Goal: Understand process/instructions

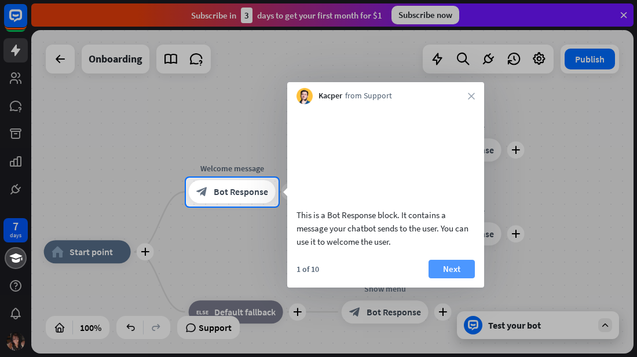
click at [447, 278] on button "Next" at bounding box center [451, 269] width 46 height 19
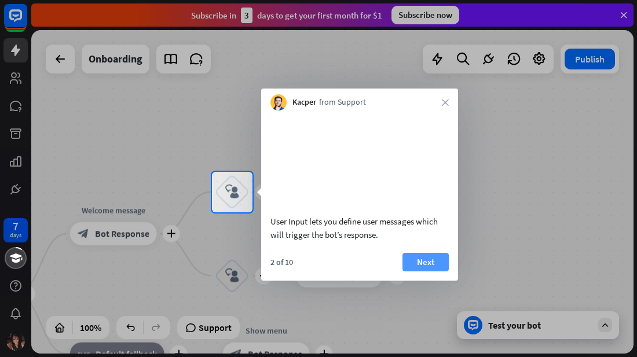
click at [432, 271] on button "Next" at bounding box center [425, 262] width 46 height 19
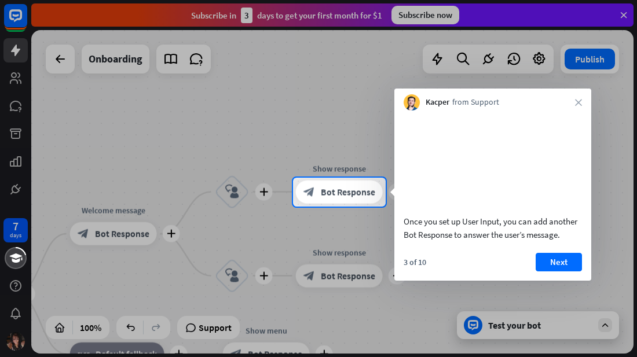
click at [432, 277] on body "7 days close Product Help First steps Get started with ChatBot Help Center Foll…" at bounding box center [318, 178] width 637 height 357
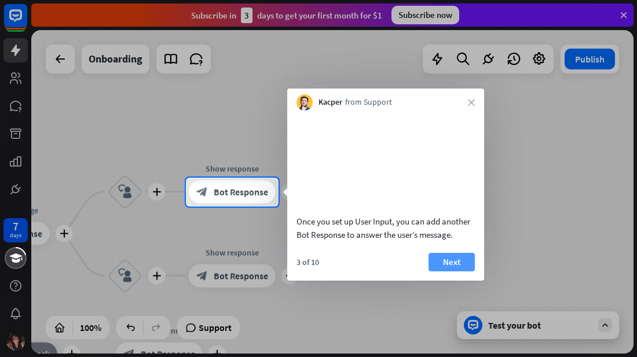
click at [449, 271] on button "Next" at bounding box center [451, 262] width 46 height 19
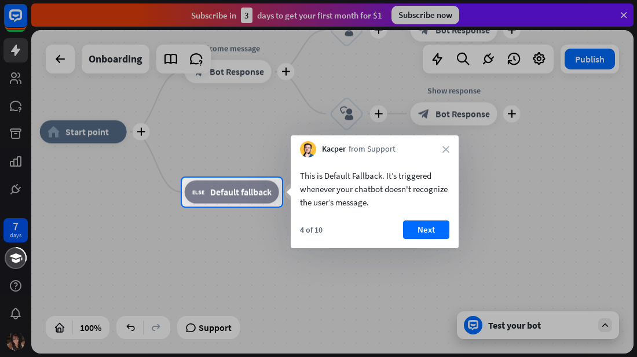
click at [94, 128] on div at bounding box center [318, 89] width 637 height 178
click at [140, 130] on div at bounding box center [318, 89] width 637 height 178
click at [418, 232] on button "Next" at bounding box center [426, 230] width 46 height 19
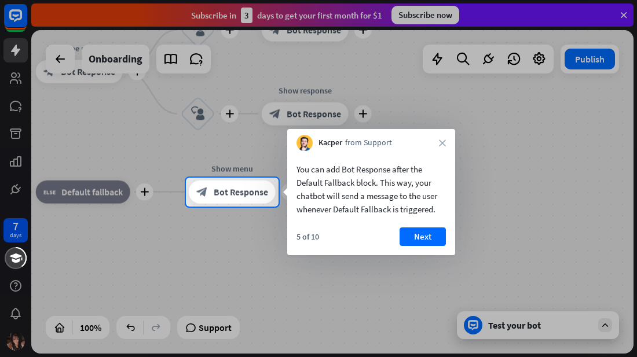
click at [605, 326] on div at bounding box center [318, 282] width 637 height 151
click at [516, 333] on div at bounding box center [318, 282] width 637 height 151
click at [424, 236] on button "Next" at bounding box center [422, 236] width 46 height 19
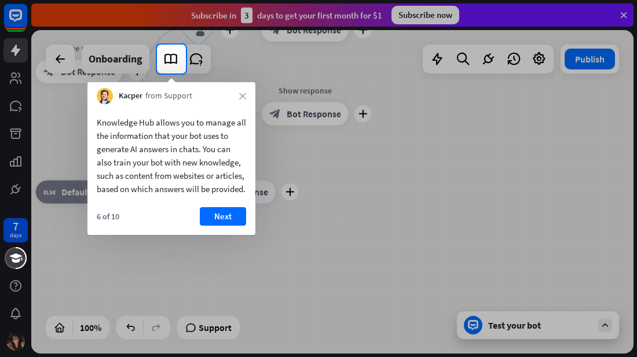
click at [581, 56] on div at bounding box center [411, 59] width 451 height 29
click at [582, 58] on div at bounding box center [411, 59] width 451 height 29
click at [423, 11] on div at bounding box center [318, 22] width 637 height 45
click at [243, 91] on div "Kacper from Support close" at bounding box center [171, 93] width 168 height 22
click at [243, 96] on icon "close" at bounding box center [242, 96] width 7 height 7
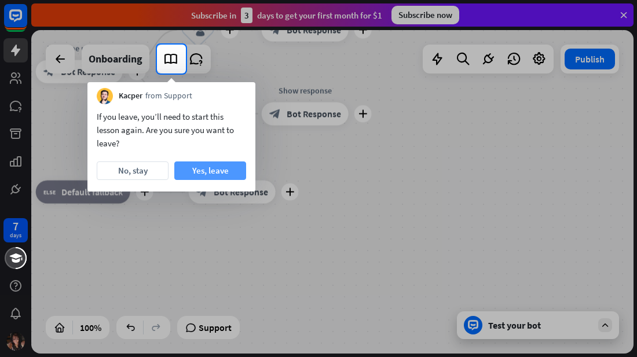
click at [218, 168] on button "Yes, leave" at bounding box center [210, 170] width 72 height 19
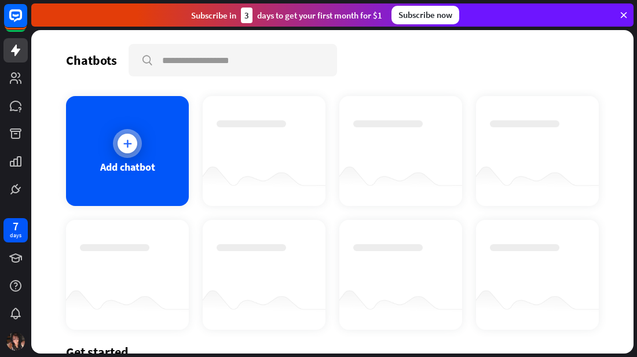
click at [126, 142] on icon at bounding box center [128, 144] width 12 height 12
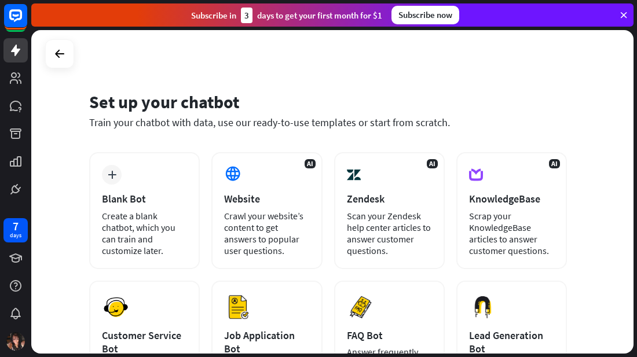
click at [629, 274] on div "Set up your chatbot Train your chatbot with data, use our ready-to-use template…" at bounding box center [332, 192] width 602 height 324
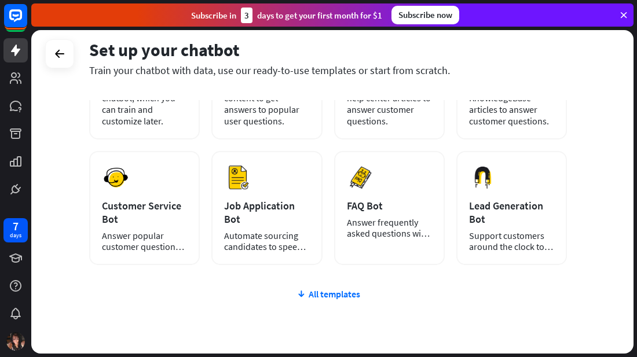
scroll to position [180, 0]
